Goal: Task Accomplishment & Management: Manage account settings

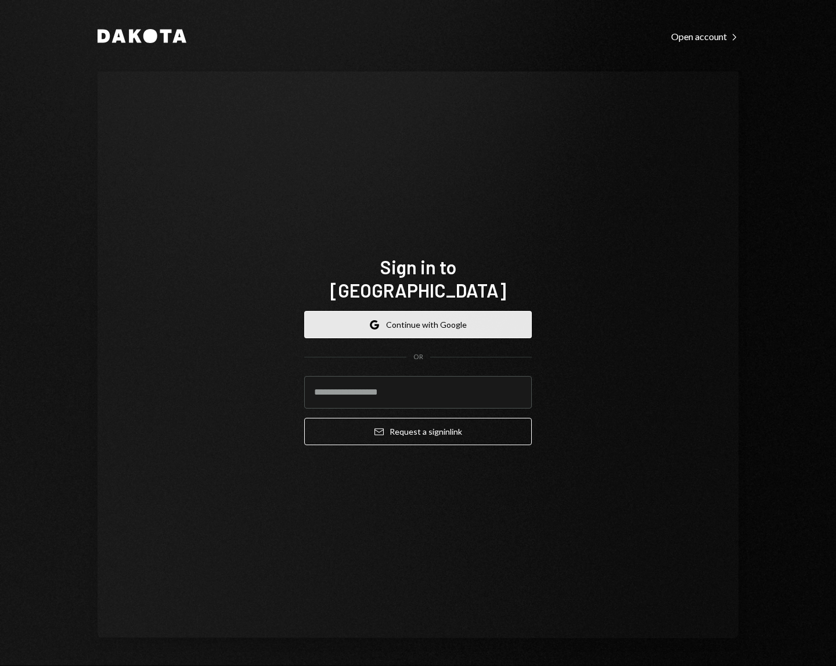
click at [462, 313] on button "Google Continue with Google" at bounding box center [418, 324] width 228 height 27
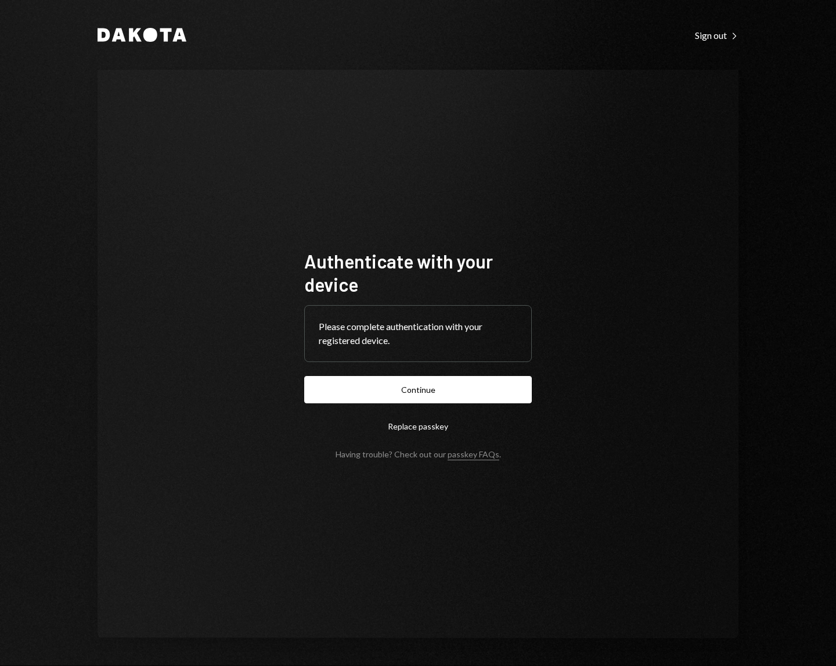
click at [304, 376] on button "Continue" at bounding box center [418, 389] width 228 height 27
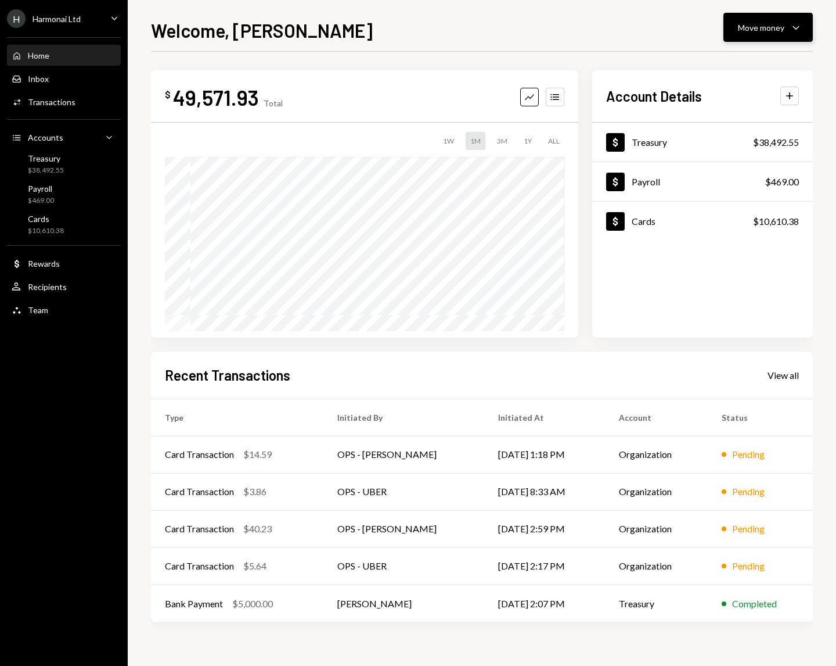
click at [785, 23] on div "Move money Caret Down" at bounding box center [768, 27] width 60 height 14
click at [726, 61] on div "Send" at bounding box center [759, 62] width 85 height 12
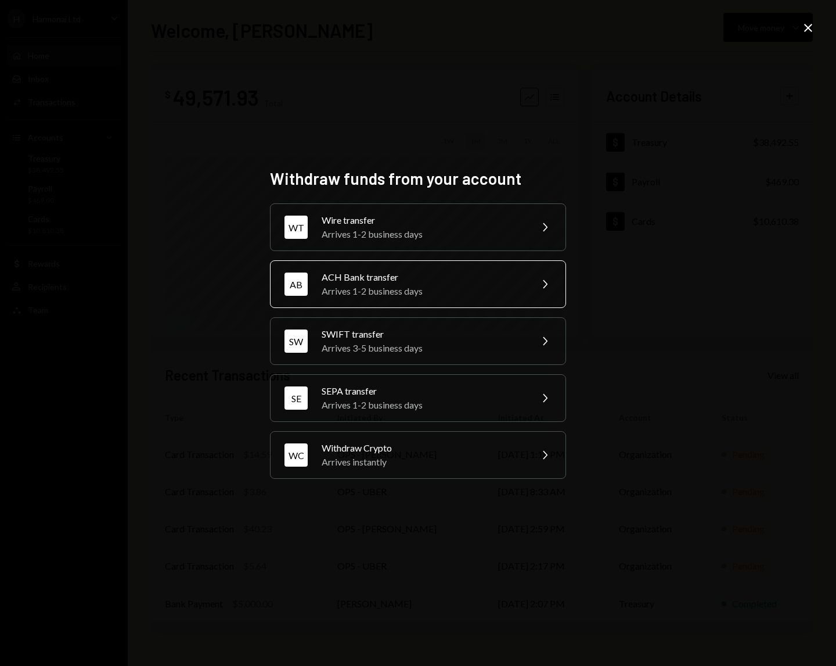
click at [457, 275] on div "ACH Bank transfer" at bounding box center [423, 277] width 202 height 14
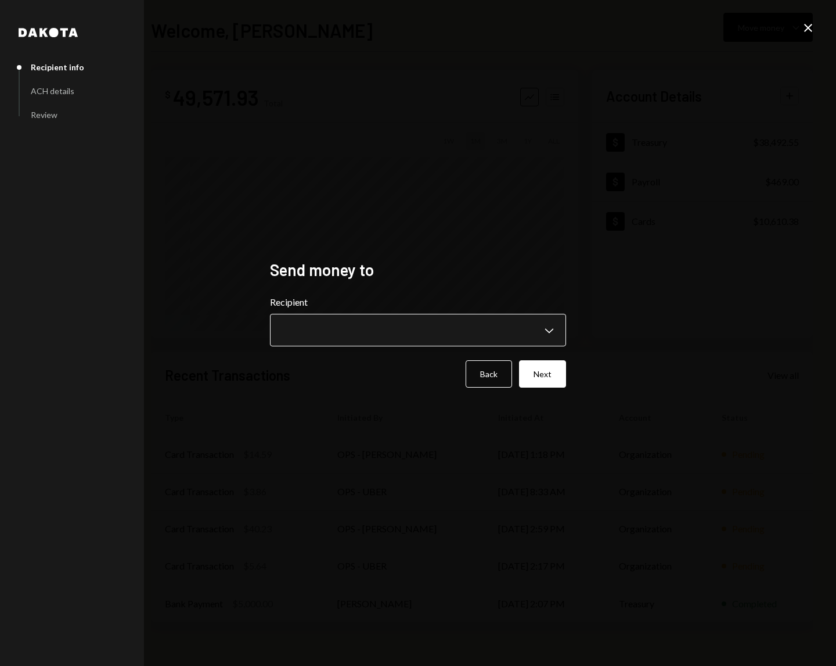
click at [447, 319] on body "**********" at bounding box center [418, 333] width 836 height 666
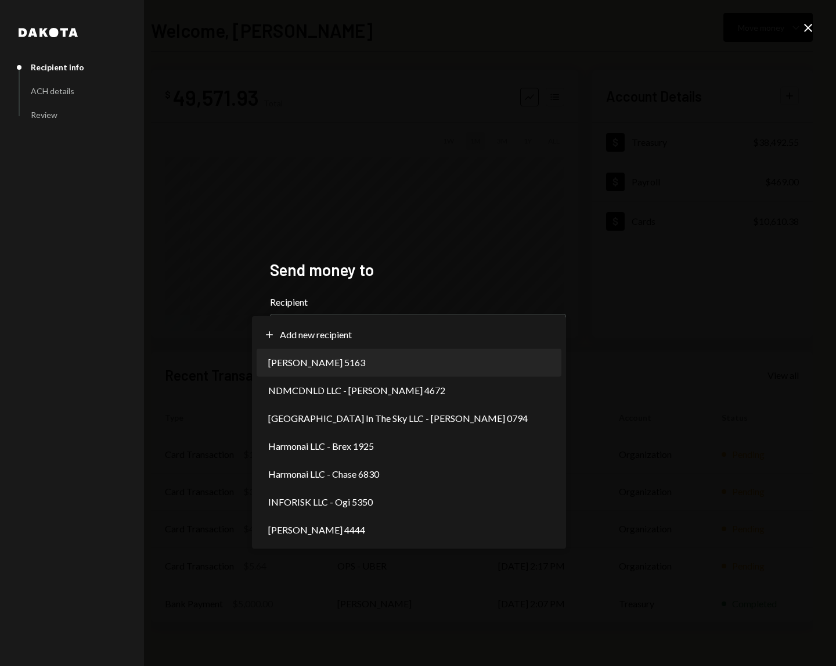
select select "**********"
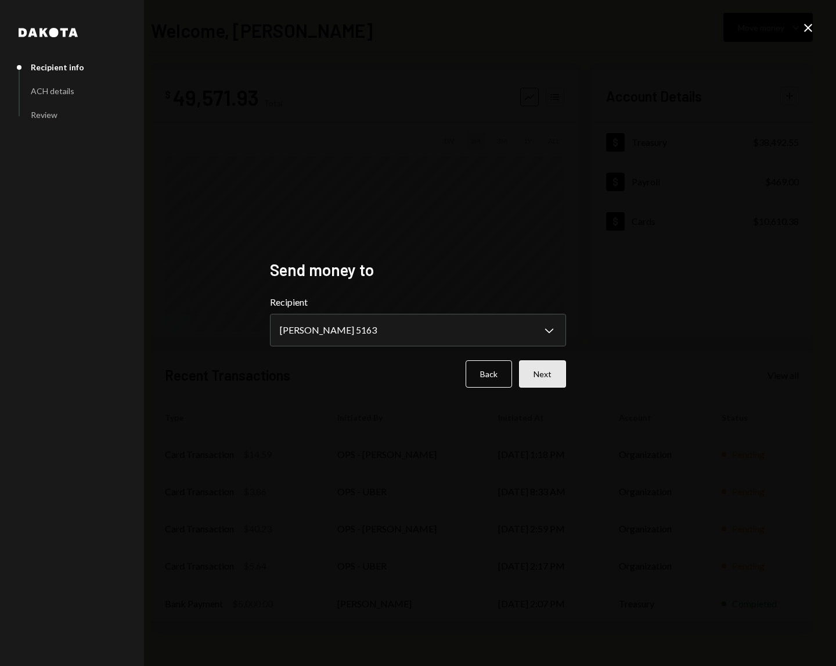
click at [538, 375] on button "Next" at bounding box center [542, 373] width 47 height 27
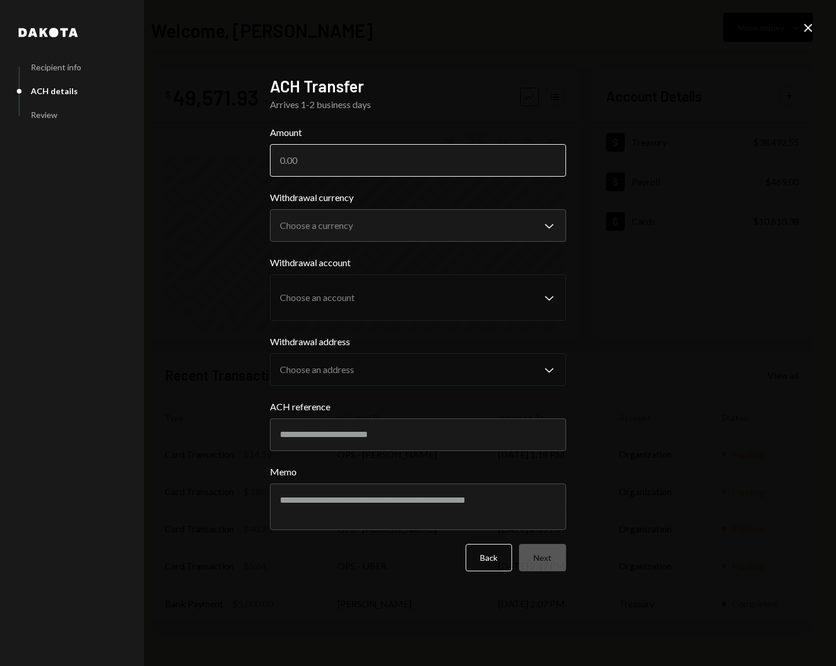
click at [369, 169] on input "Amount" at bounding box center [418, 160] width 296 height 33
type input "76.30"
click at [350, 223] on body "**********" at bounding box center [418, 333] width 836 height 666
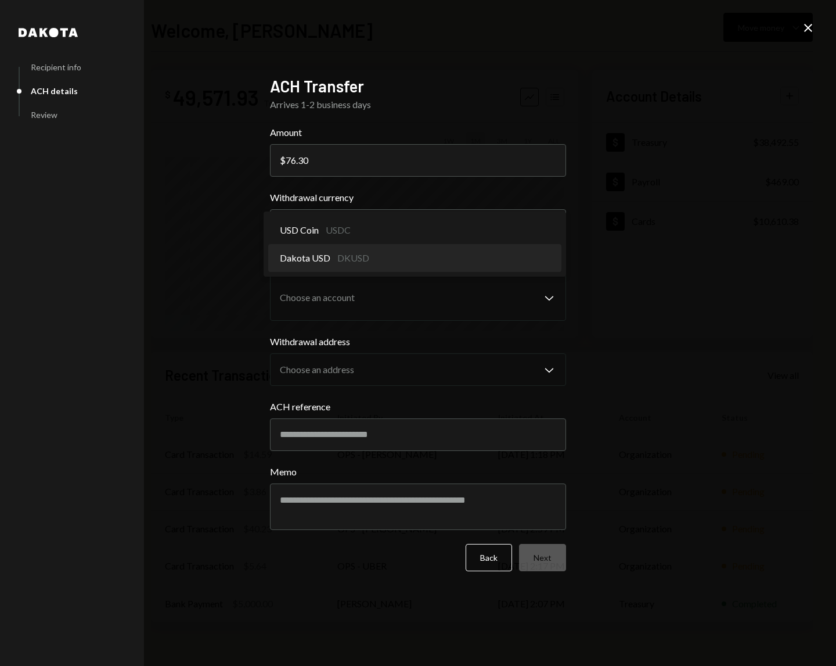
select select "*****"
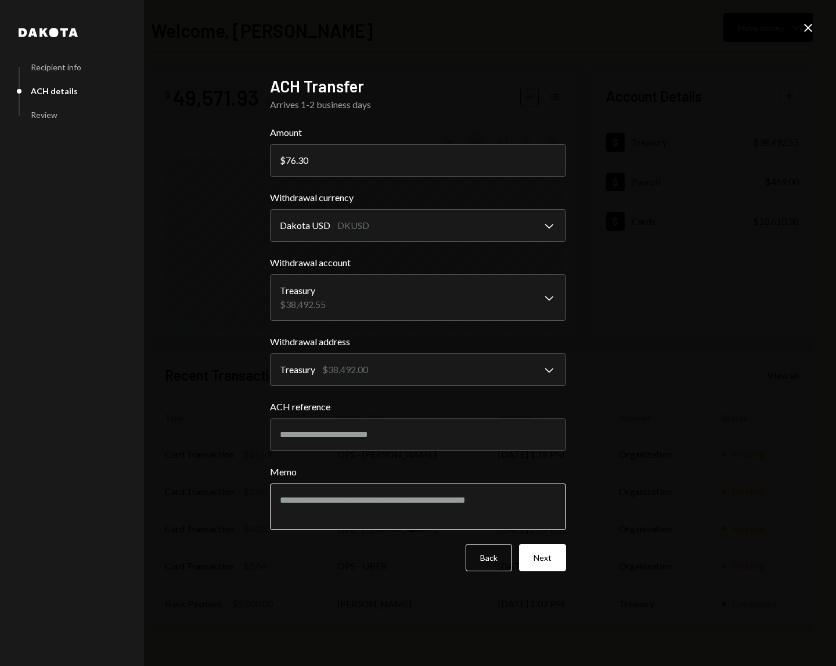
click at [476, 511] on textarea "Memo" at bounding box center [418, 506] width 296 height 46
type textarea "**********"
click at [545, 558] on button "Next" at bounding box center [542, 557] width 47 height 27
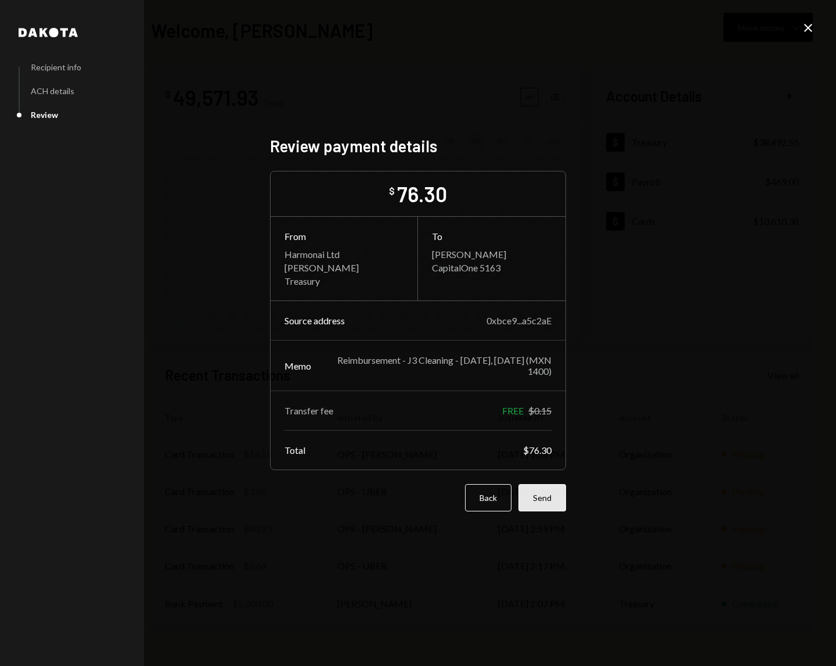
click at [545, 502] on button "Send" at bounding box center [543, 497] width 48 height 27
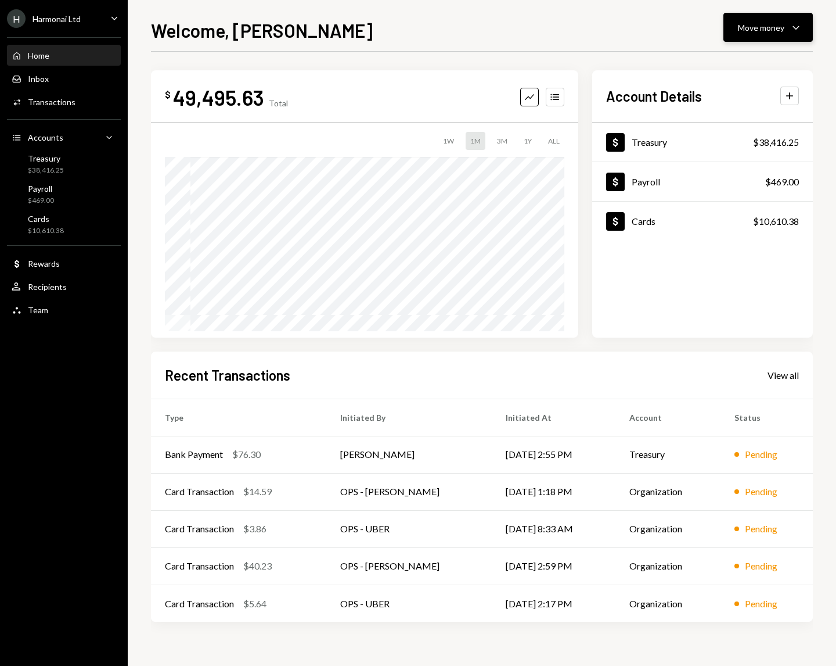
click at [796, 27] on icon "Caret Down" at bounding box center [796, 27] width 14 height 14
click at [726, 86] on div "Transfer" at bounding box center [759, 88] width 85 height 12
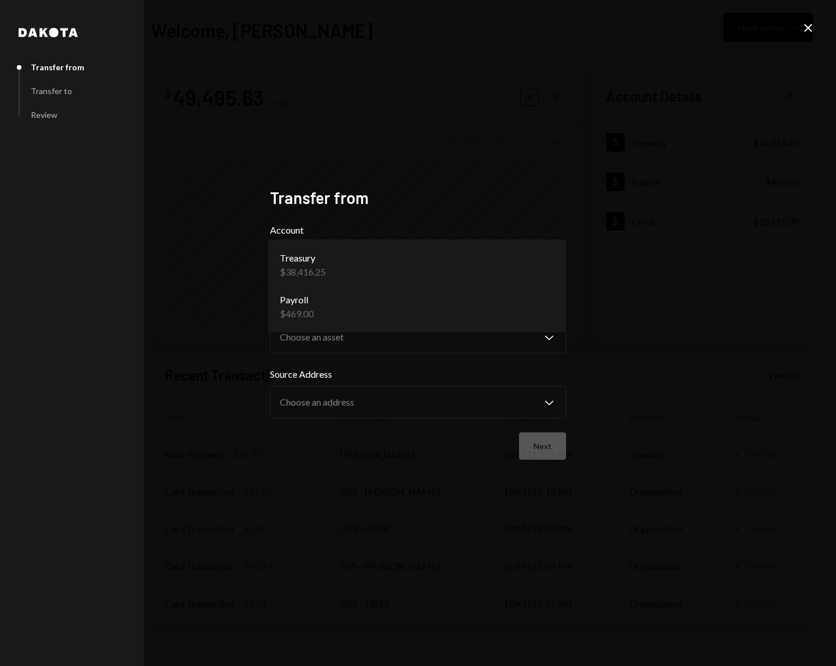
click at [544, 258] on body "**********" at bounding box center [418, 333] width 836 height 666
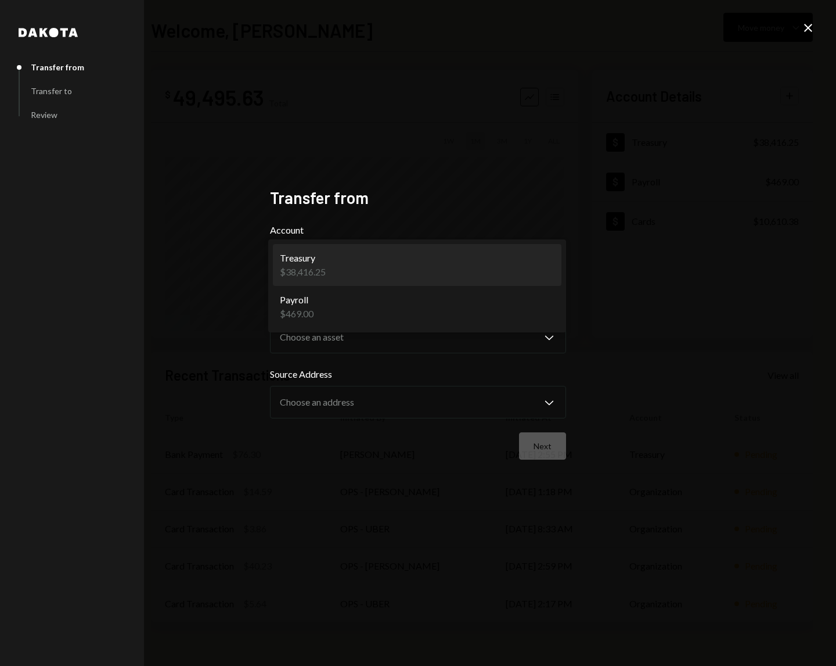
select select "**********"
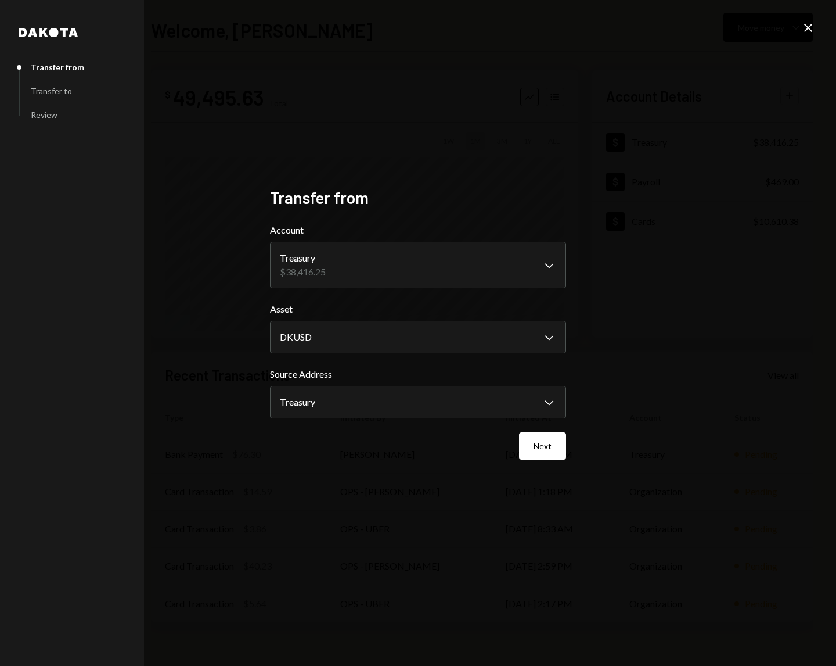
click at [806, 32] on icon "Close" at bounding box center [808, 28] width 14 height 14
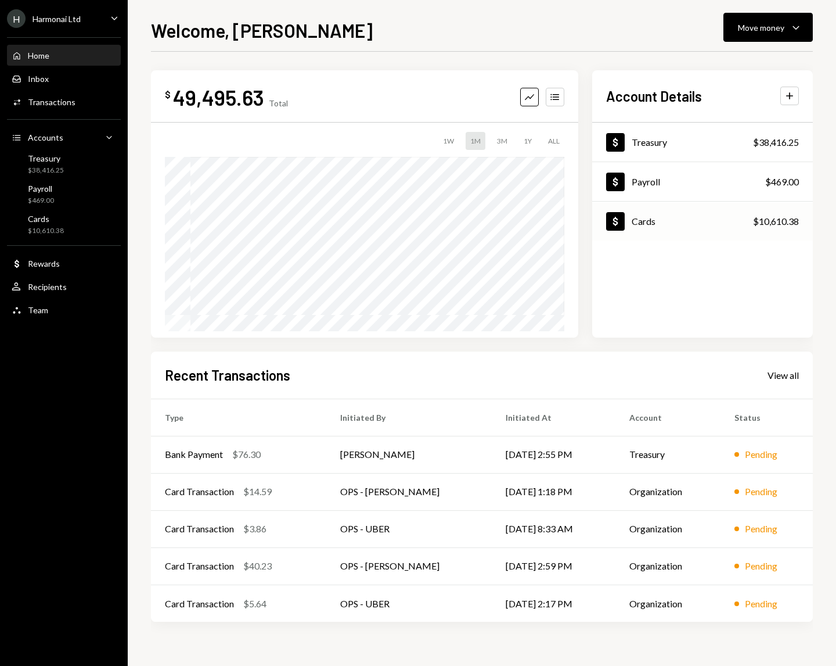
click at [724, 224] on div "Dollar Cards $10,610.38" at bounding box center [702, 222] width 221 height 38
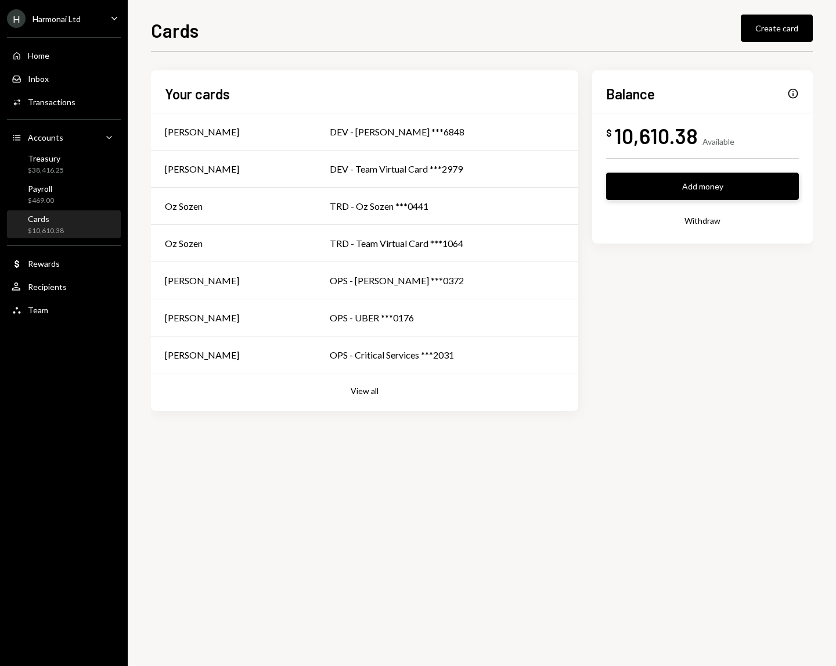
click at [713, 189] on button "Add money" at bounding box center [702, 185] width 193 height 27
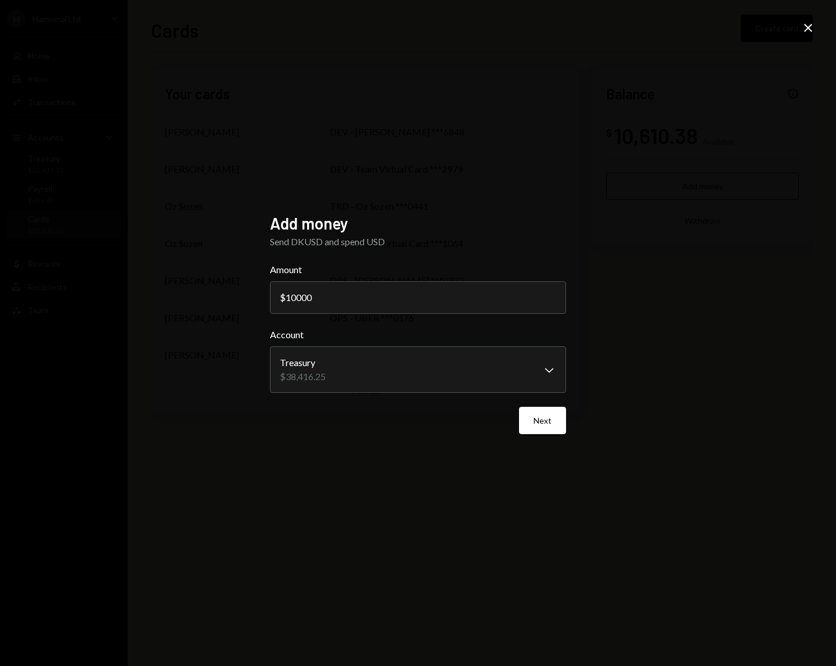
type input "10000"
click at [435, 493] on div "**********" at bounding box center [418, 333] width 836 height 666
click at [544, 423] on button "Next" at bounding box center [542, 420] width 47 height 27
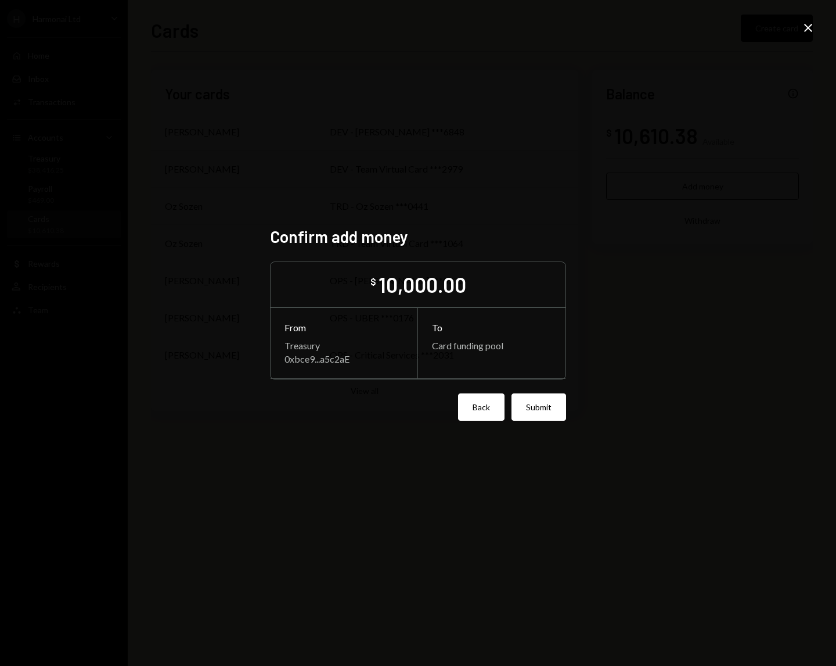
click at [487, 411] on button "Back" at bounding box center [481, 406] width 46 height 27
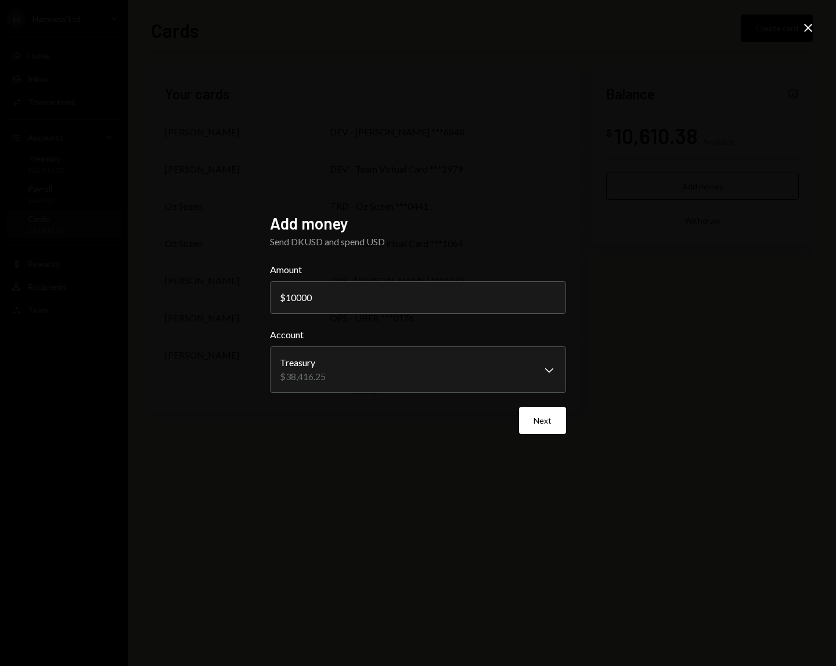
click at [808, 30] on icon "Close" at bounding box center [808, 28] width 14 height 14
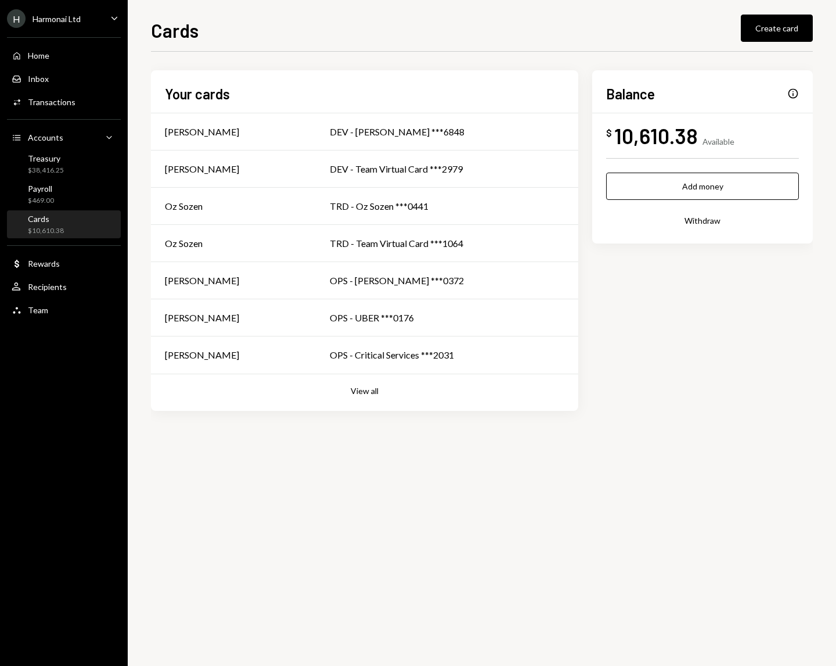
click at [689, 368] on div "Your cards [PERSON_NAME] DEV - [PERSON_NAME] ***6848 [PERSON_NAME] DEV - Team V…" at bounding box center [482, 240] width 662 height 340
click at [38, 56] on div "Home" at bounding box center [38, 56] width 21 height 10
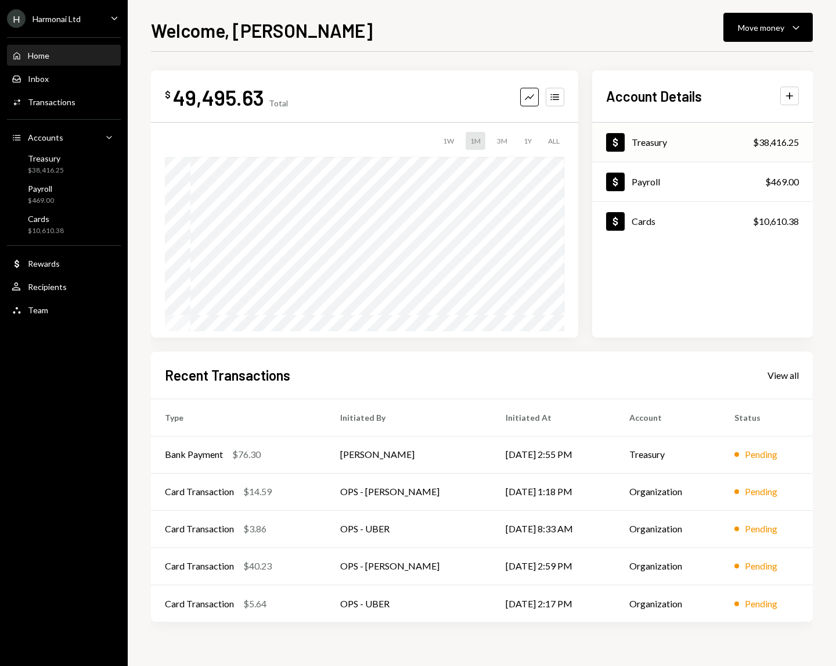
click at [660, 148] on div "Dollar Treasury" at bounding box center [636, 142] width 61 height 19
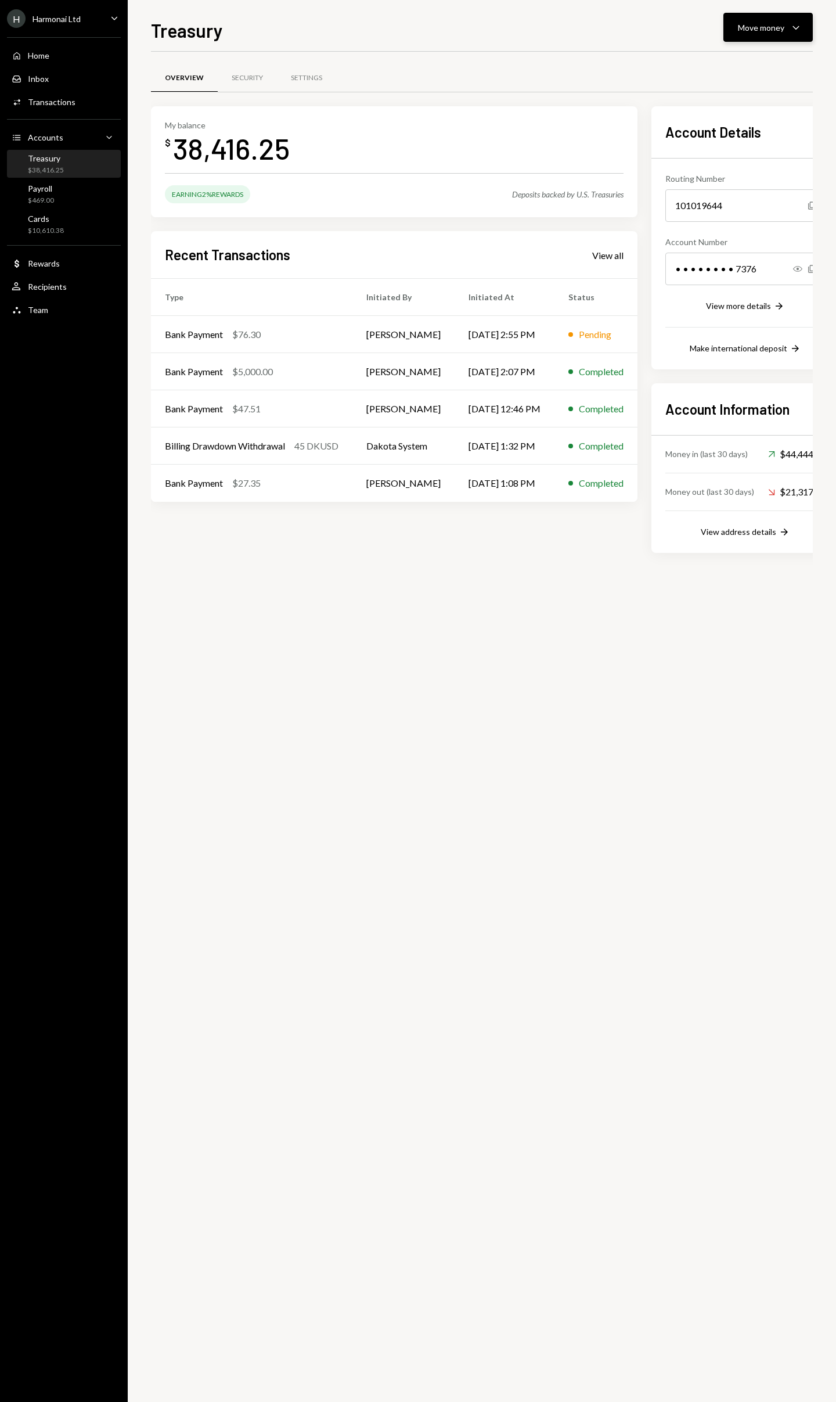
click at [776, 39] on button "Move money Caret Down" at bounding box center [768, 27] width 89 height 29
click at [716, 88] on div "Convert Transfer" at bounding box center [750, 88] width 102 height 12
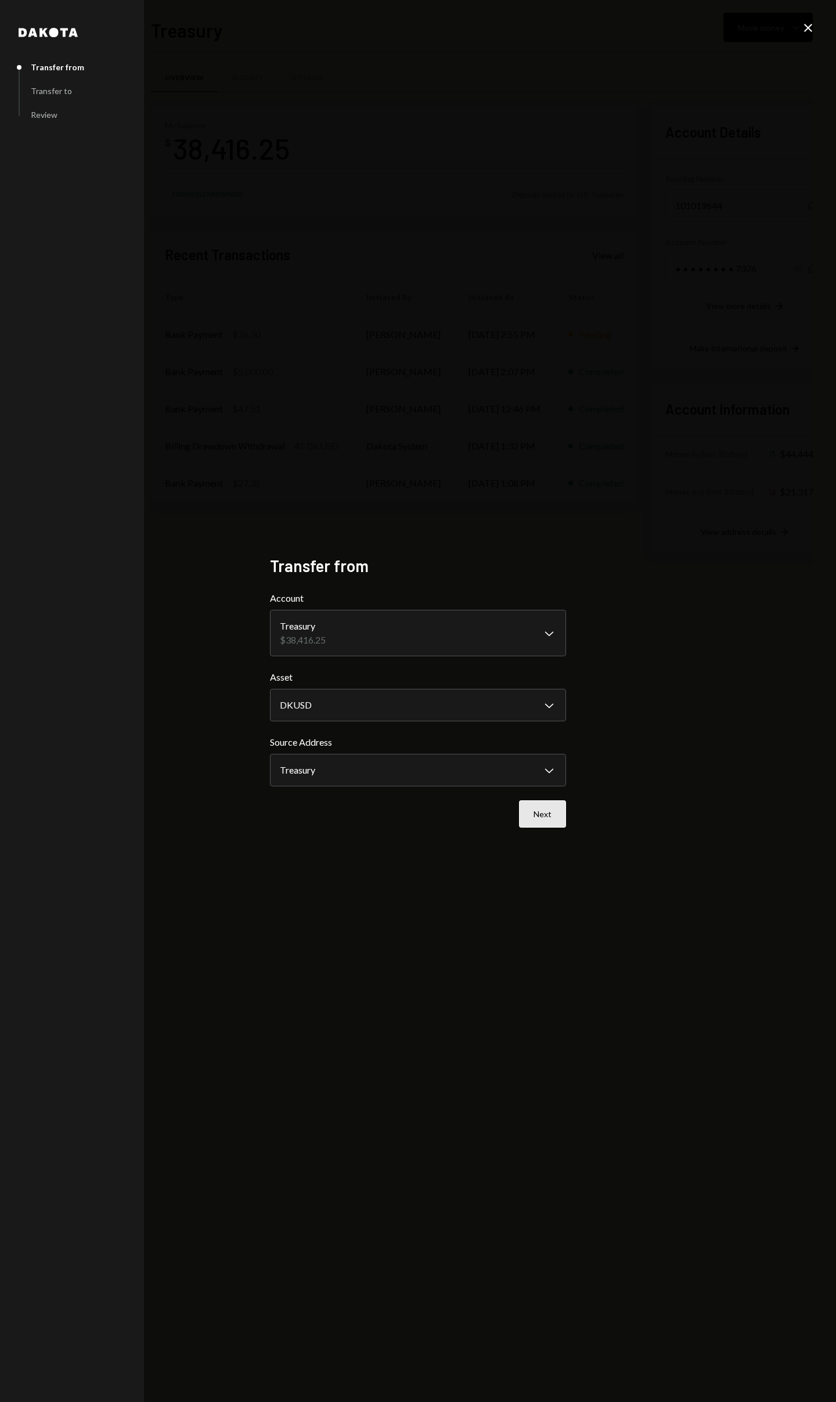
click at [546, 665] on button "Next" at bounding box center [542, 813] width 47 height 27
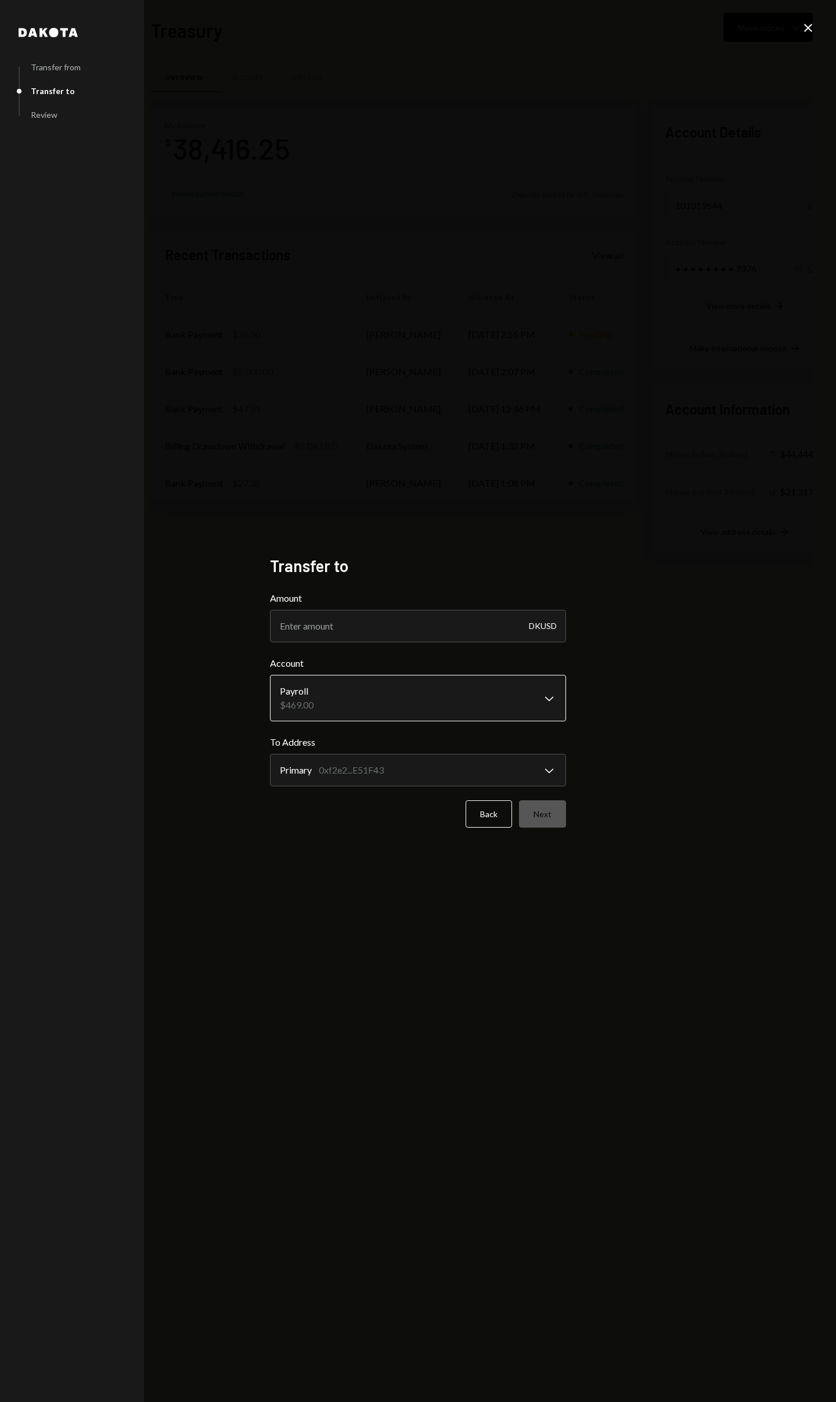
click at [498, 665] on body "H Harmonai Ltd Caret Down Home Home Inbox Inbox Activities Transactions Account…" at bounding box center [418, 701] width 836 height 1402
click at [459, 625] on input "Amount" at bounding box center [418, 626] width 296 height 33
click at [430, 628] on input "Amount" at bounding box center [418, 626] width 296 height 33
type input "11083.14"
click at [548, 665] on button "Next" at bounding box center [542, 813] width 47 height 27
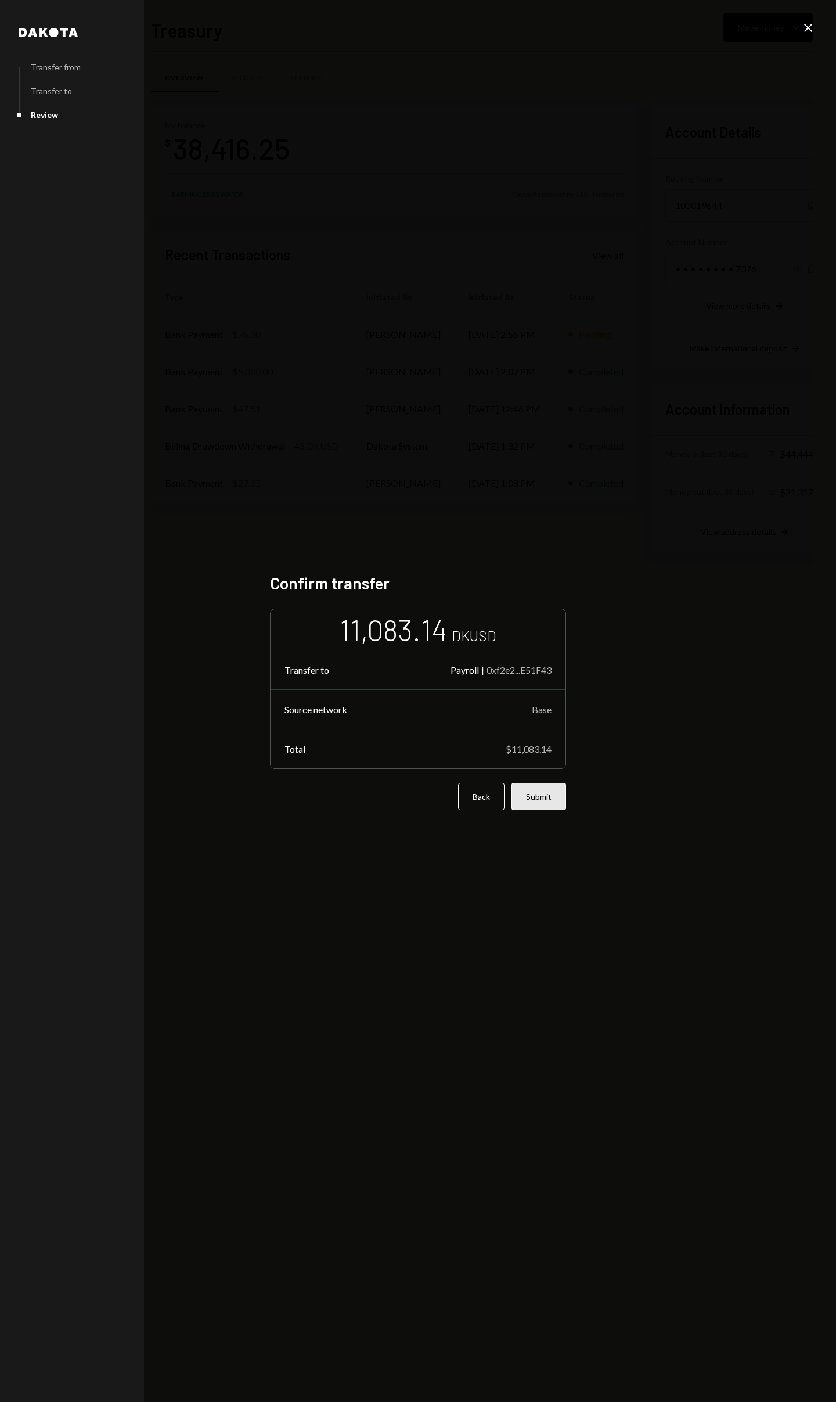
click at [542, 665] on button "Submit" at bounding box center [539, 796] width 55 height 27
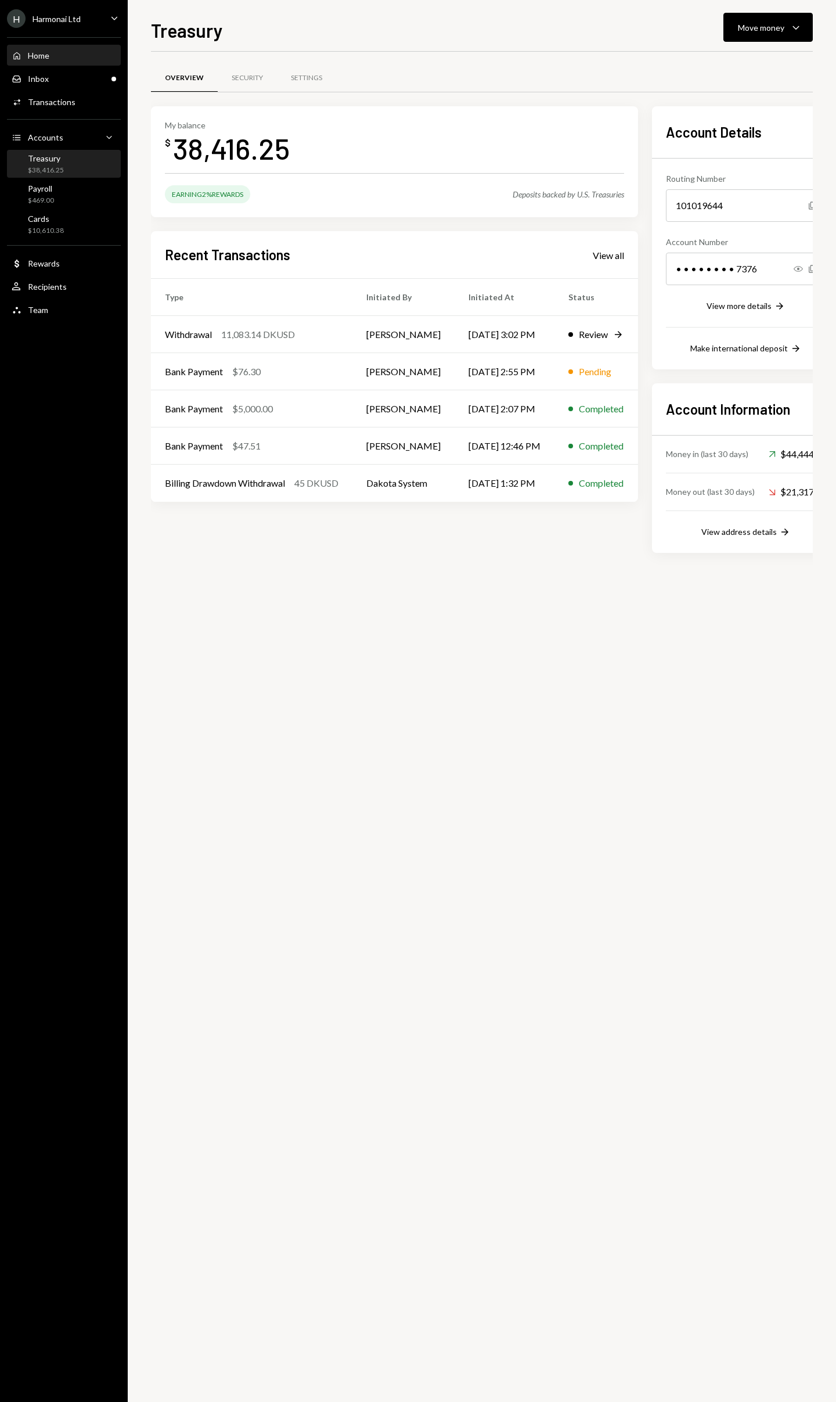
click at [62, 57] on div "Home Home" at bounding box center [64, 56] width 105 height 10
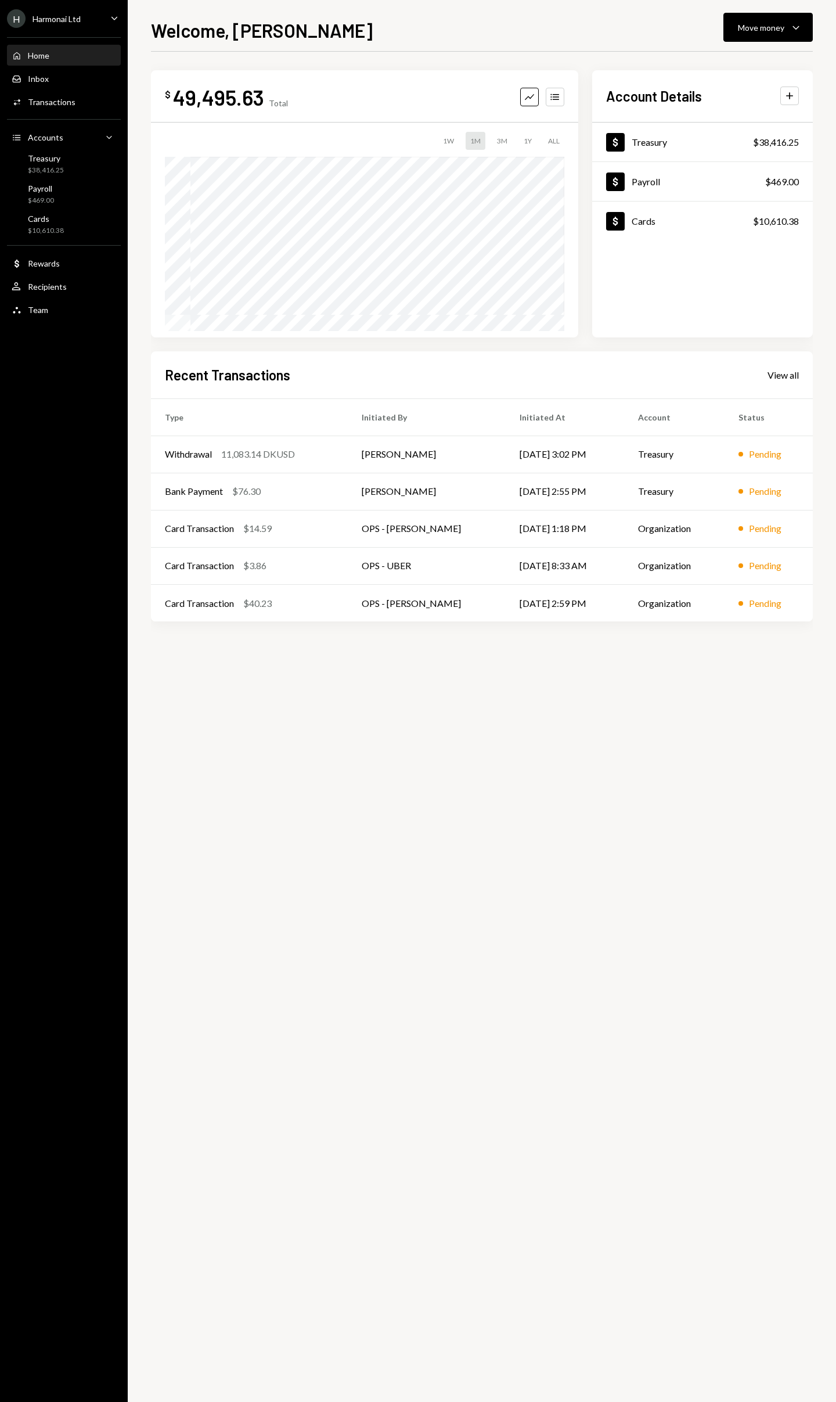
click at [589, 346] on div "$ 49,495.63 Total Graph Accounts 1W 1M 3M 1Y ALL $60,632.67 [DATE] Account Deta…" at bounding box center [482, 357] width 662 height 575
click at [587, 341] on div "$ 49,495.63 Total Graph Accounts 1W 1M 3M 1Y ALL $60,632.67 [DATE] Account Deta…" at bounding box center [482, 357] width 662 height 575
click at [584, 337] on div "$ 49,495.63 Total Graph Accounts 1W 1M 3M 1Y ALL $56,013.10 [DATE] Account Deta…" at bounding box center [482, 357] width 662 height 575
click at [67, 16] on div "Harmonai Ltd" at bounding box center [57, 19] width 48 height 10
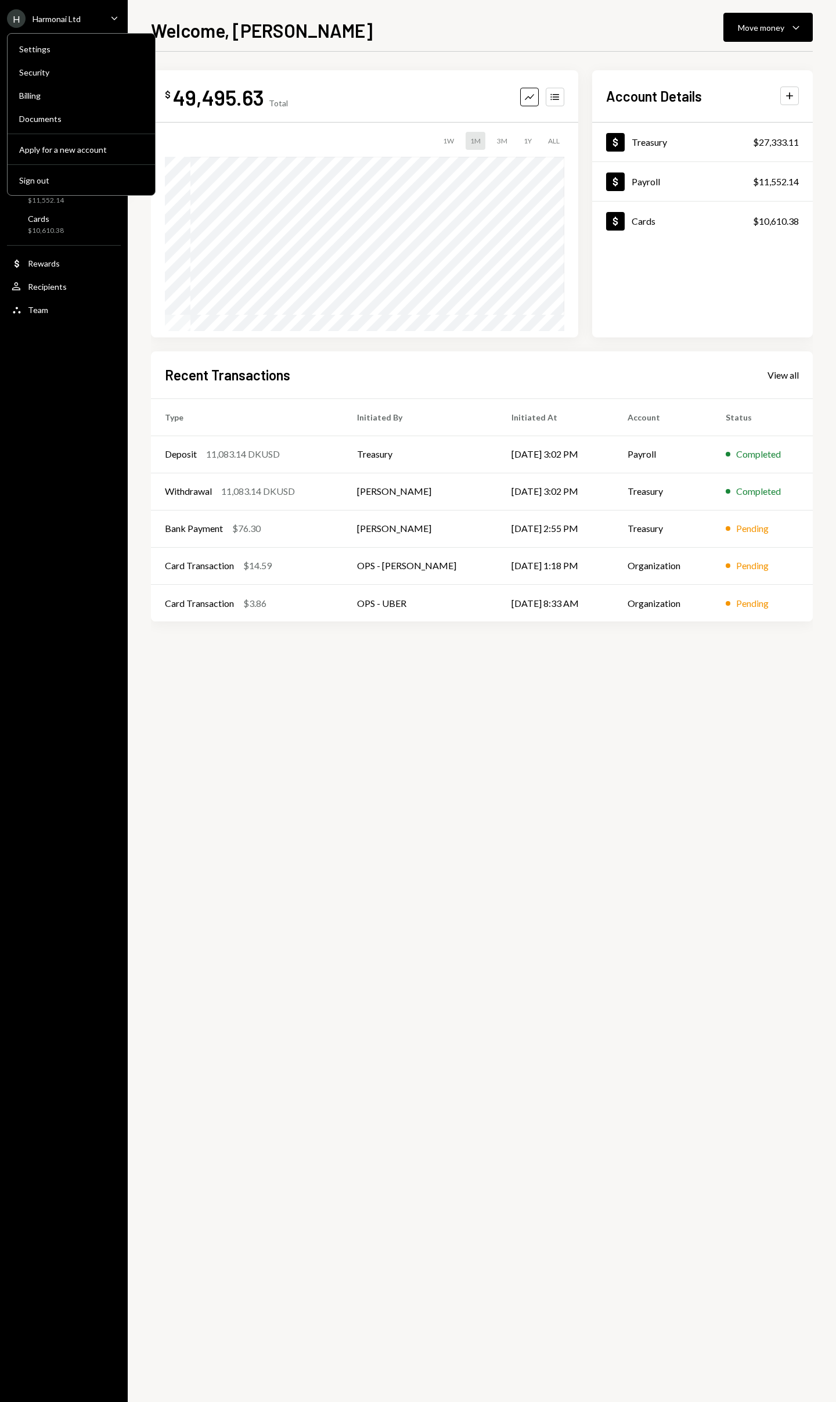
click at [378, 31] on div "Welcome, Steve Move money Caret Down" at bounding box center [482, 29] width 662 height 26
click at [684, 23] on div "Welcome, Steve Move money Caret Down" at bounding box center [482, 29] width 662 height 26
click at [95, 20] on div "H Harmonai Ltd Caret Down" at bounding box center [64, 18] width 128 height 19
click at [73, 180] on div "Sign out" at bounding box center [81, 180] width 124 height 10
